Goal: Navigation & Orientation: Find specific page/section

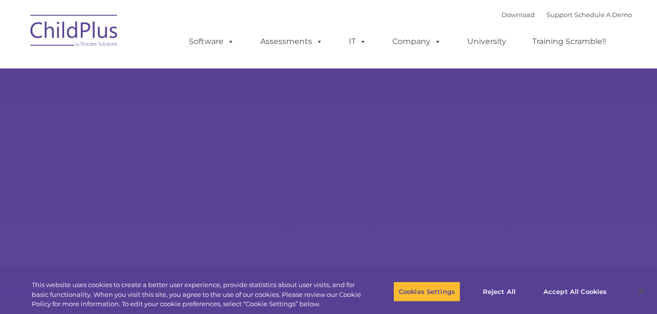
select select "MEDIUM"
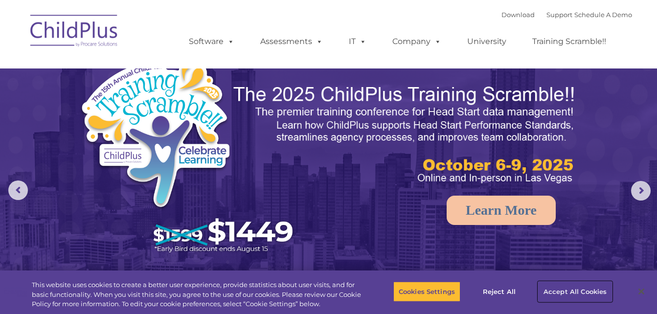
click at [554, 287] on button "Accept All Cookies" at bounding box center [575, 291] width 74 height 21
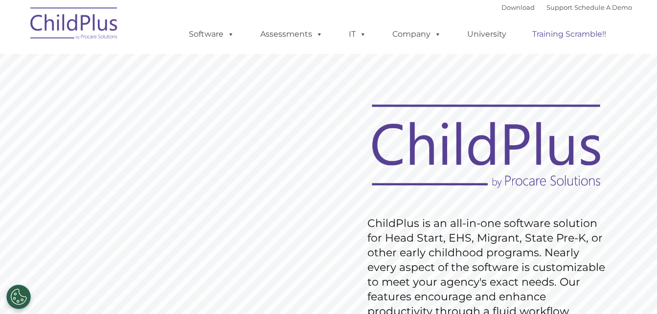
click at [545, 38] on link "Training Scramble!!" at bounding box center [569, 34] width 93 height 20
